Goal: Check status: Check status

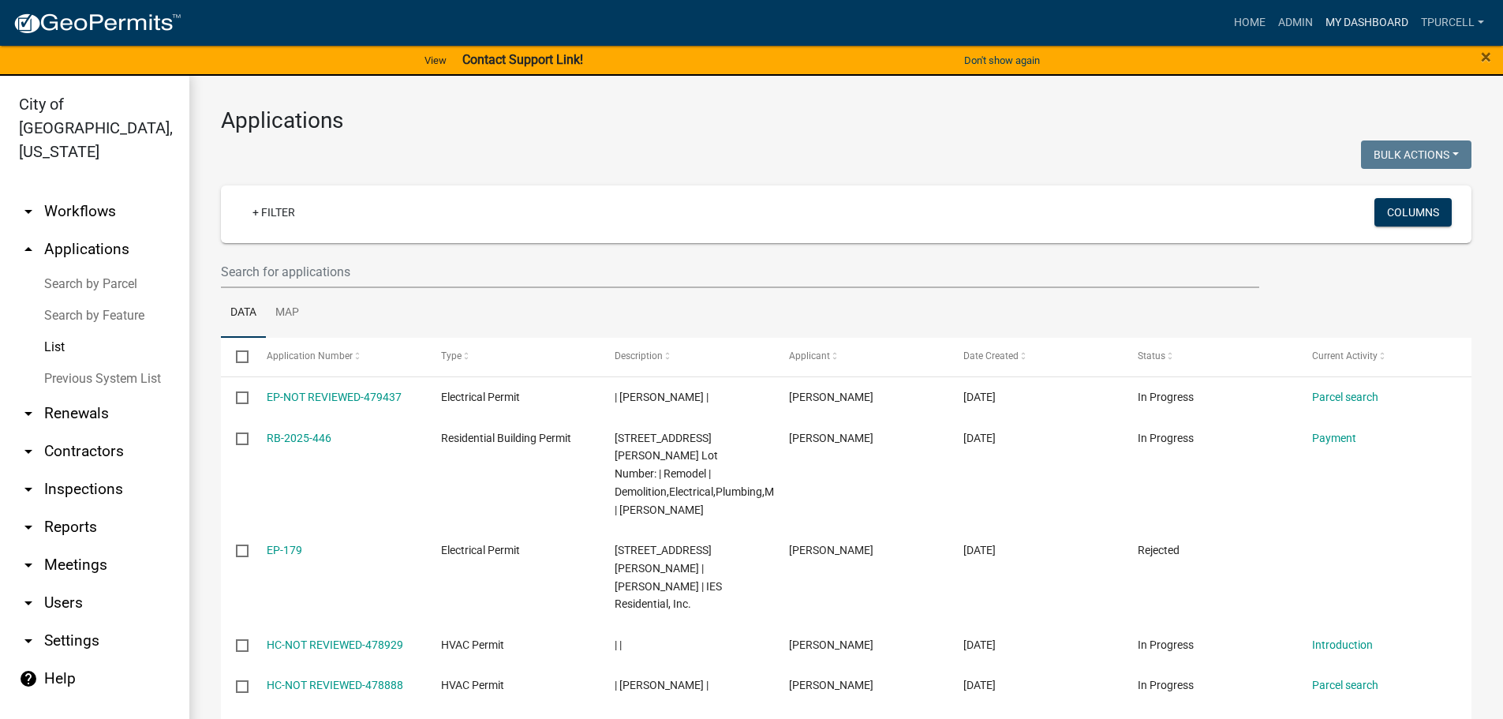
click at [1370, 17] on link "My Dashboard" at bounding box center [1366, 23] width 95 height 30
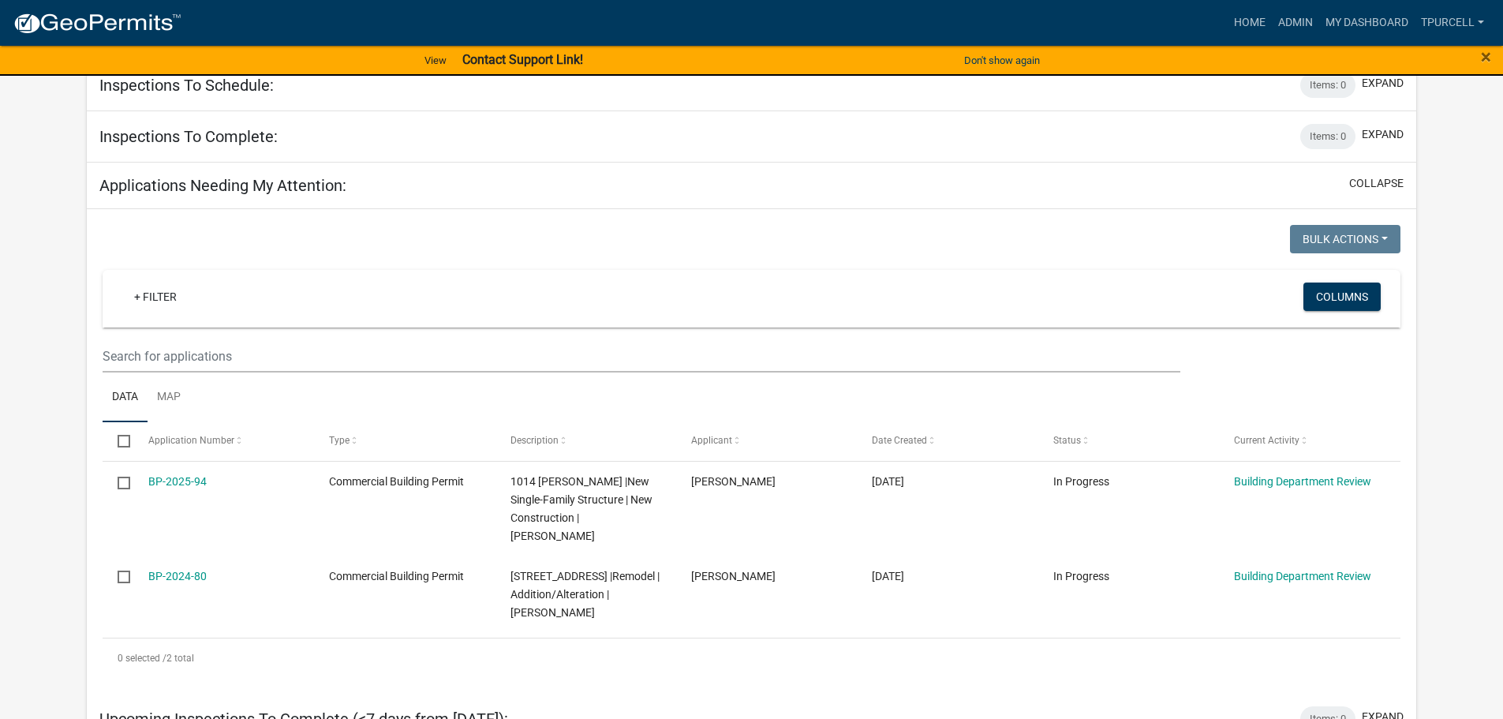
scroll to position [158, 0]
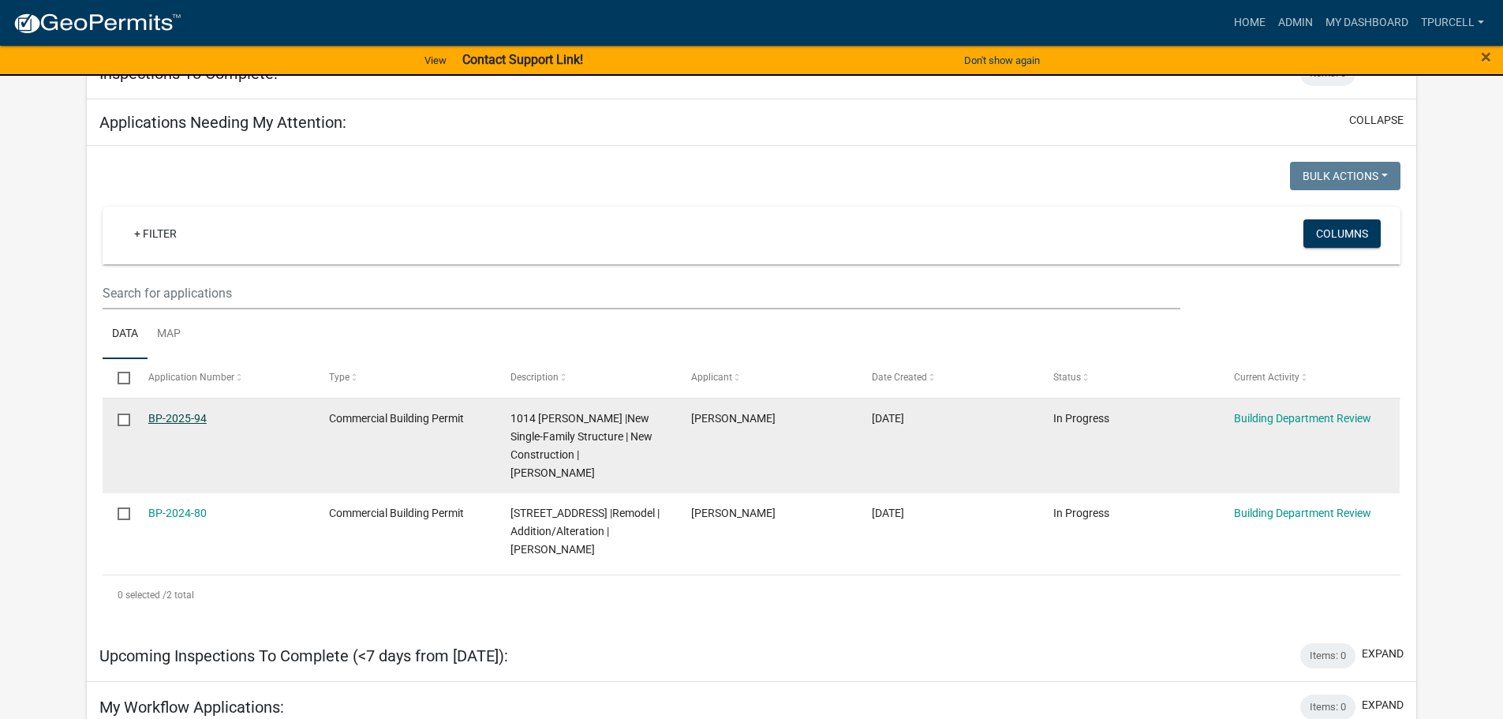
click at [167, 417] on link "BP-2025-94" at bounding box center [177, 418] width 58 height 13
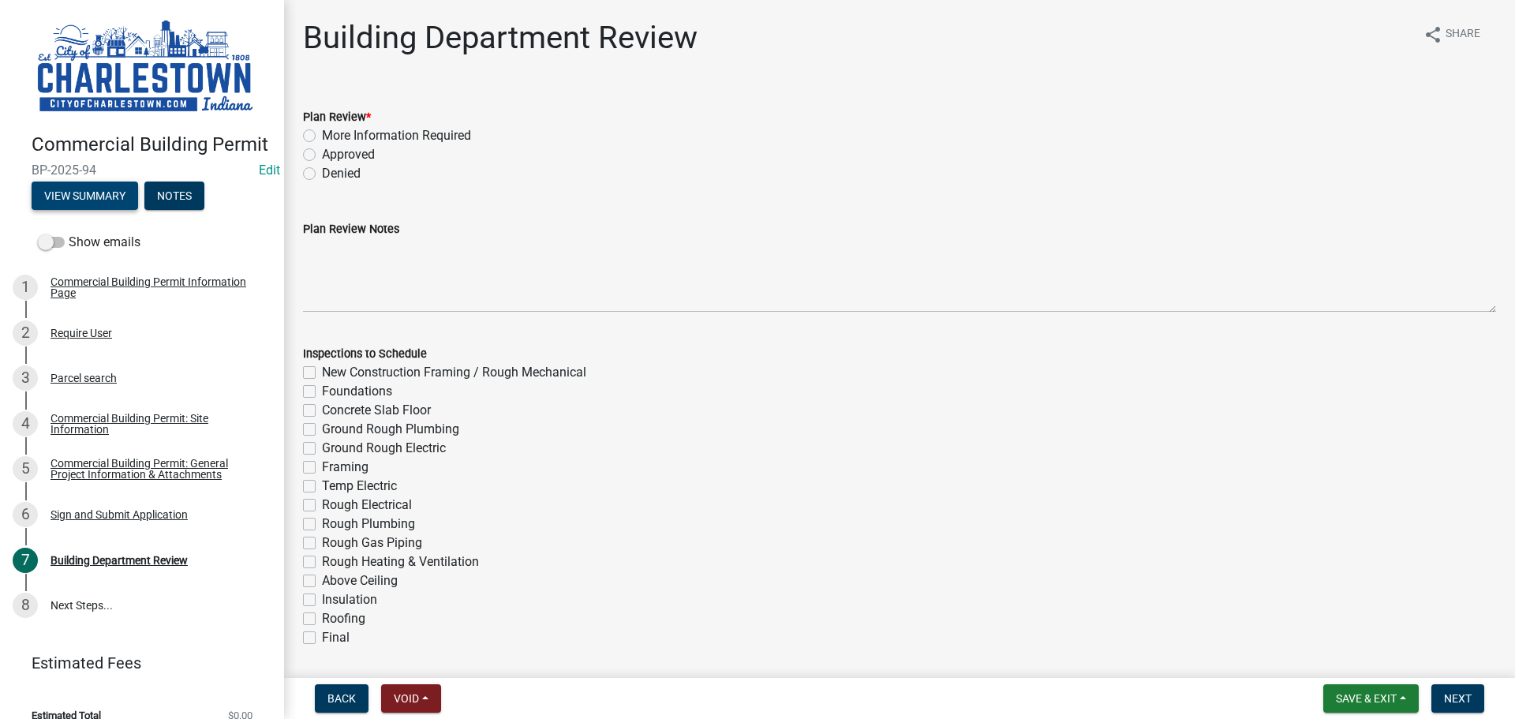
click at [100, 210] on button "View Summary" at bounding box center [85, 195] width 107 height 28
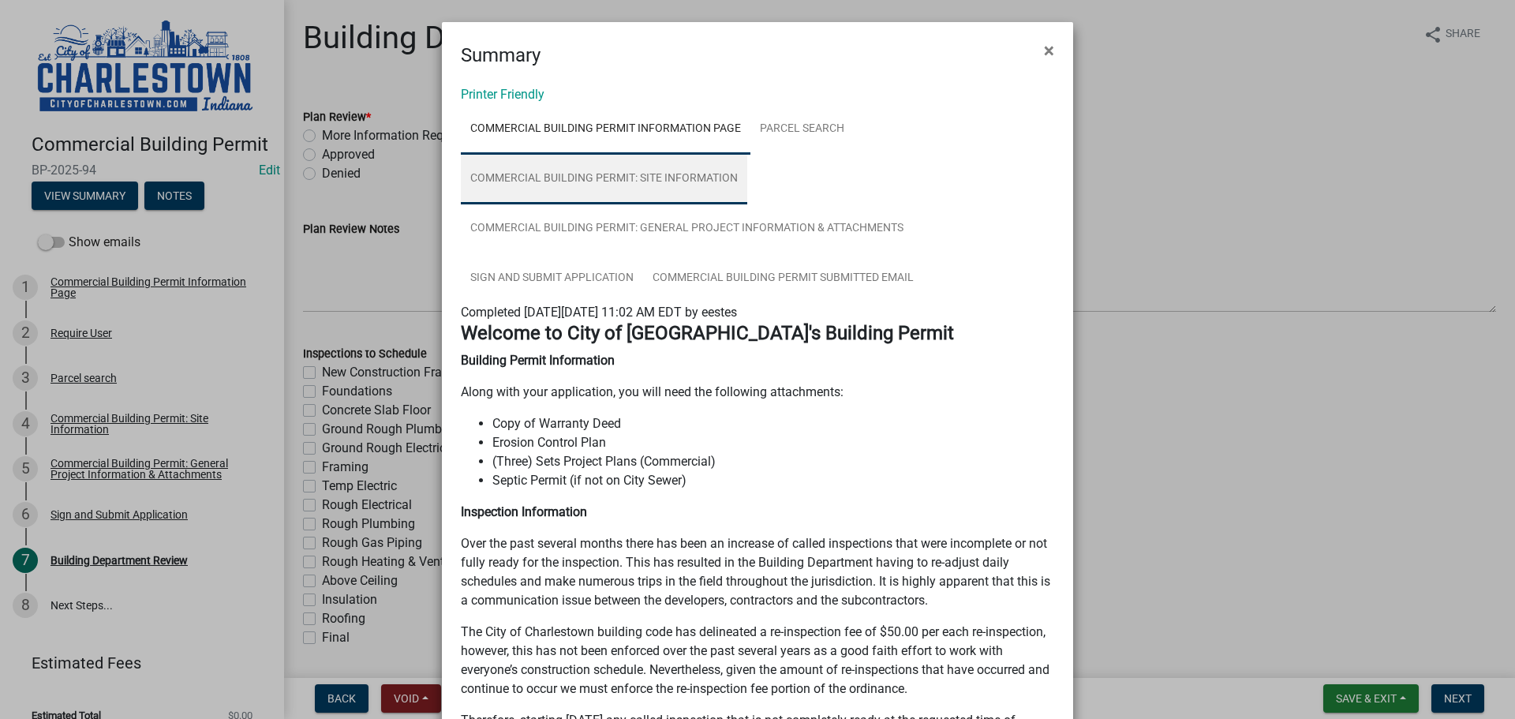
click at [662, 175] on link "Commercial Building Permit: Site Information" at bounding box center [604, 179] width 286 height 51
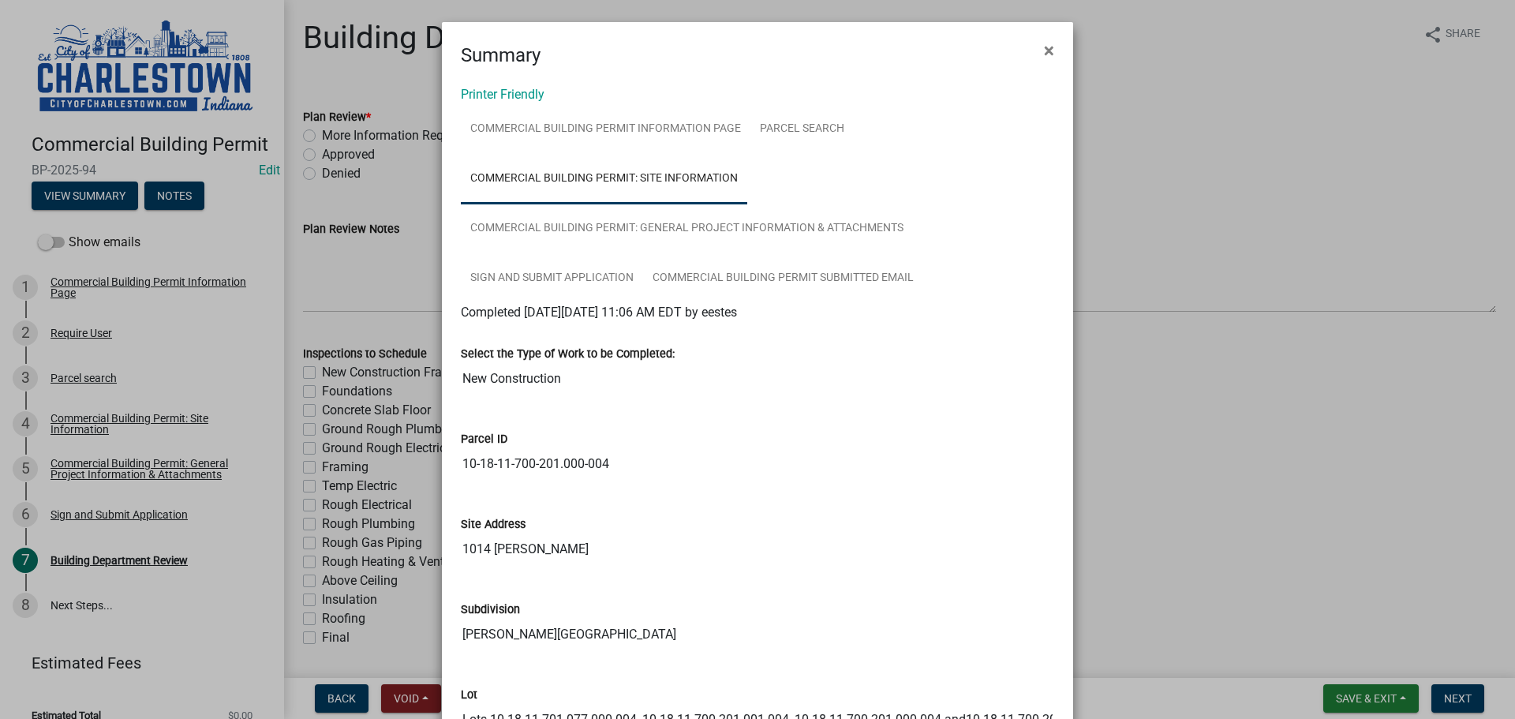
click at [1158, 181] on ngb-modal-window "Summary × Printer Friendly Commercial Building Permit Information Page Parcel s…" at bounding box center [757, 359] width 1515 height 719
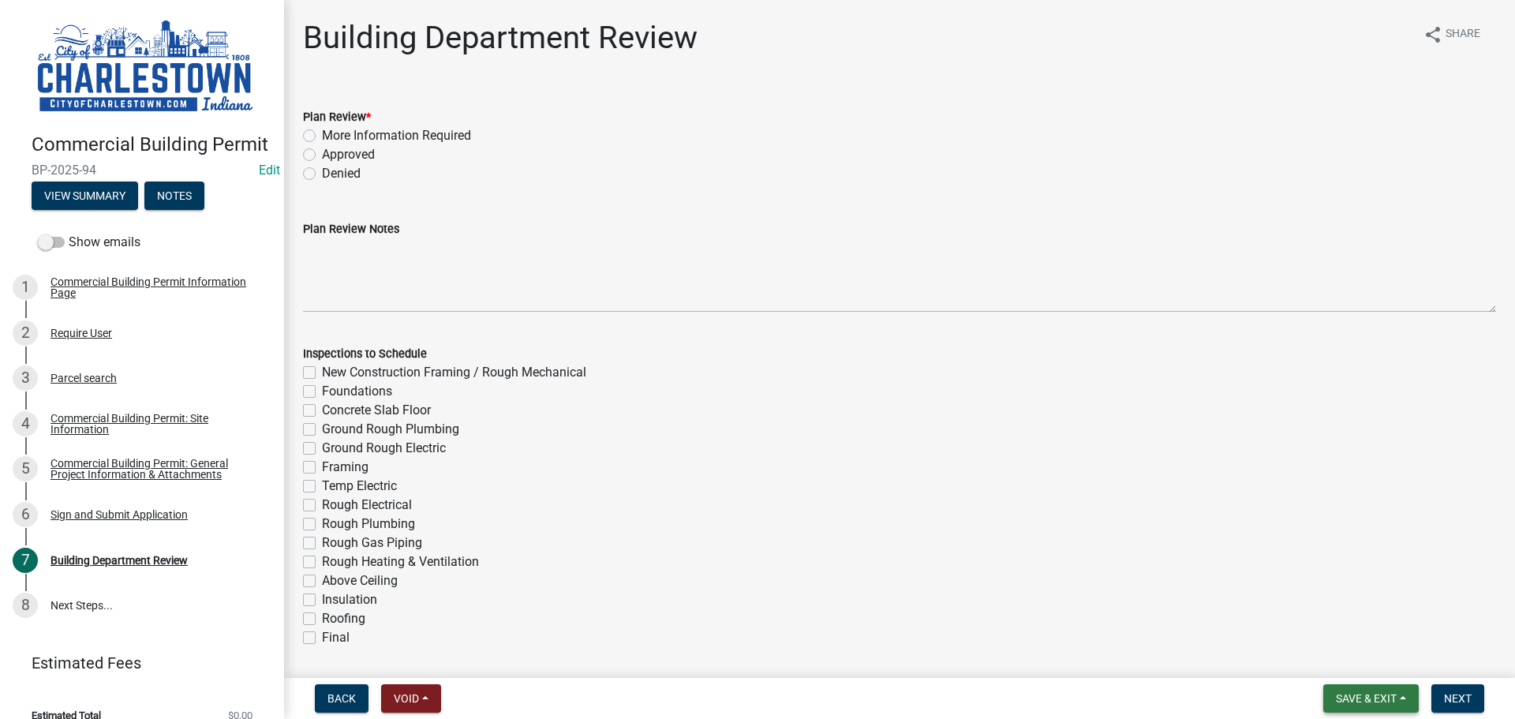
click at [1358, 702] on span "Save & Exit" at bounding box center [1366, 698] width 61 height 13
click at [1342, 661] on button "Save & Exit" at bounding box center [1356, 657] width 126 height 38
